Goal: Information Seeking & Learning: Learn about a topic

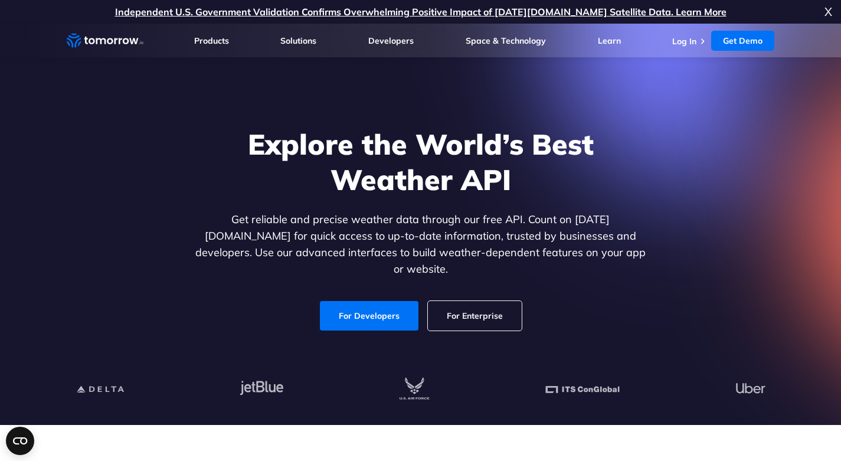
click at [359, 301] on link "For Developers" at bounding box center [369, 315] width 99 height 29
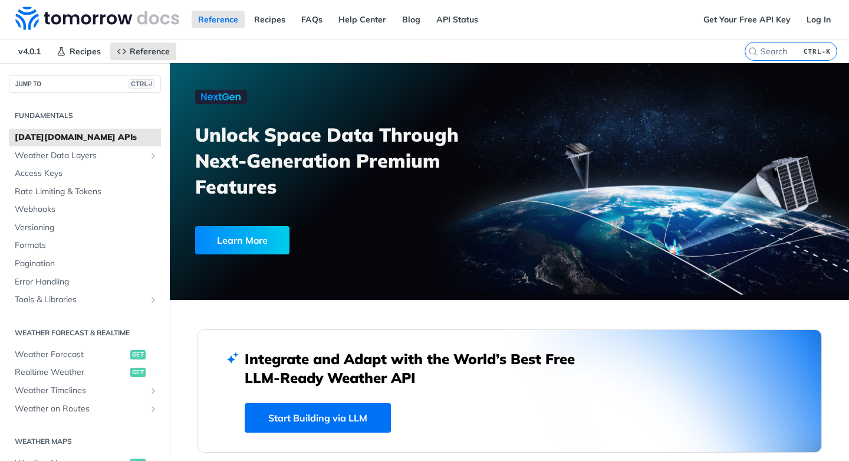
scroll to position [1, 0]
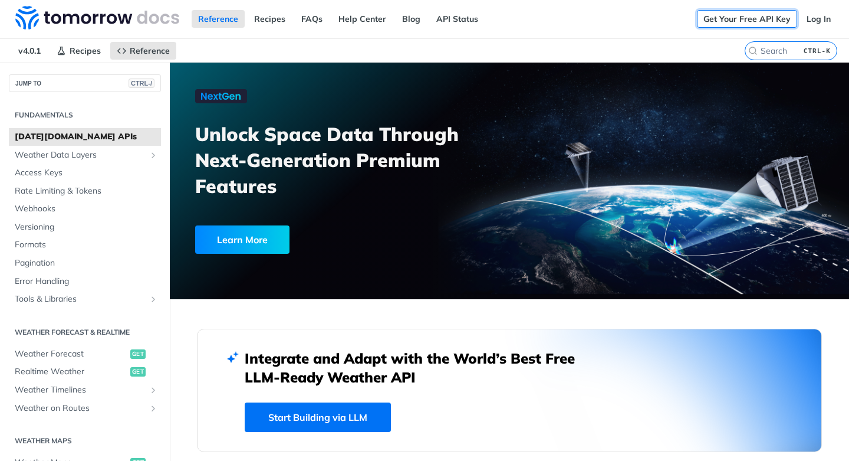
click at [762, 13] on link "Get Your Free API Key" at bounding box center [747, 19] width 100 height 18
click at [806, 22] on link "Log In" at bounding box center [818, 19] width 37 height 18
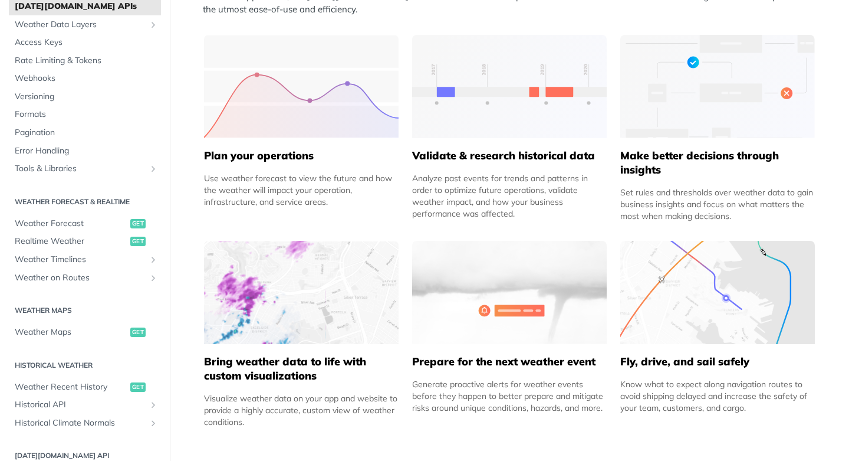
scroll to position [70, 0]
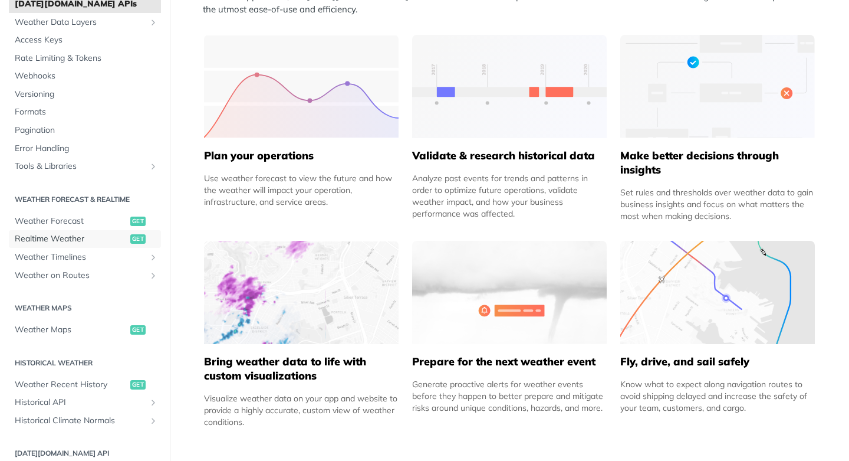
click at [65, 235] on span "Realtime Weather" at bounding box center [71, 239] width 113 height 12
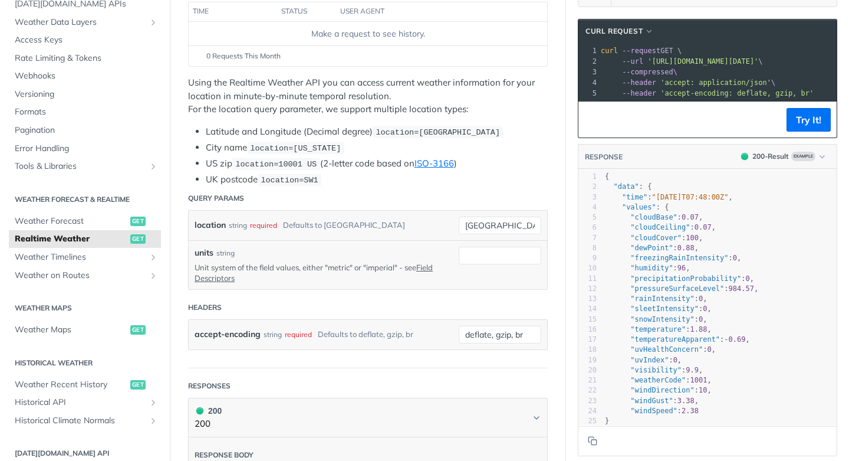
scroll to position [177, 0]
